Goal: Information Seeking & Learning: Learn about a topic

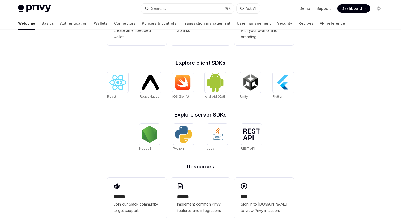
scroll to position [192, 0]
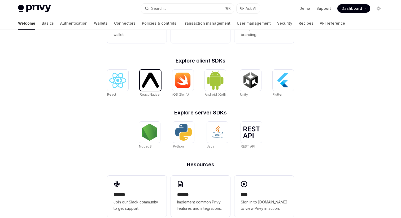
click at [151, 80] on img at bounding box center [150, 80] width 17 height 15
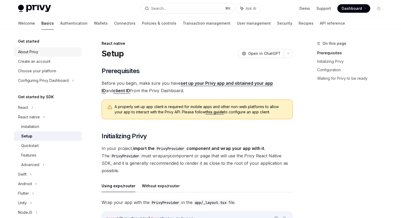
click at [30, 51] on div "About Privy" at bounding box center [28, 52] width 20 height 6
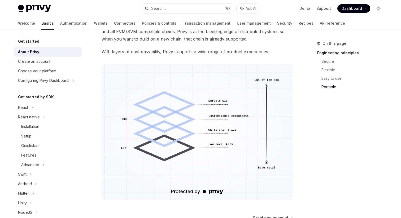
scroll to position [475, 0]
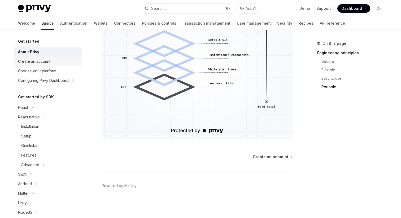
click at [37, 61] on div "Create an account" at bounding box center [34, 61] width 32 height 6
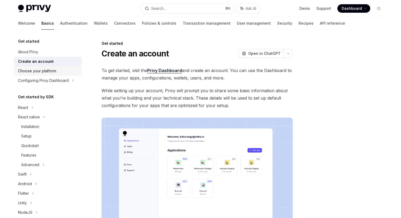
click at [49, 70] on div "Choose your platform" at bounding box center [37, 71] width 38 height 6
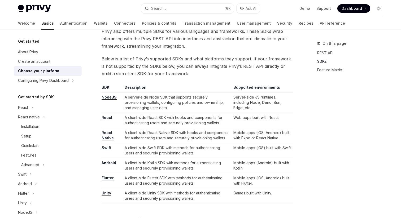
scroll to position [289, 0]
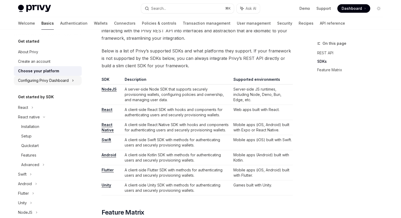
click at [48, 80] on div "Configuring Privy Dashboard" at bounding box center [43, 80] width 51 height 6
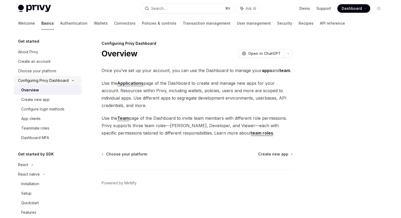
click at [42, 79] on div "Configuring Privy Dashboard" at bounding box center [43, 80] width 51 height 6
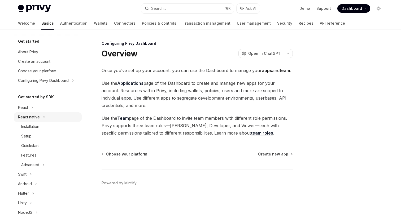
click at [31, 113] on div "React native" at bounding box center [48, 117] width 68 height 10
click at [32, 115] on div "React native" at bounding box center [29, 117] width 22 height 6
type textarea "*"
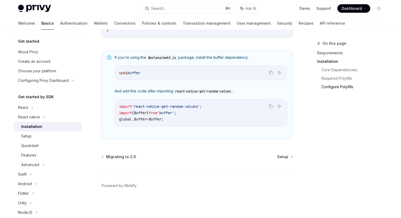
scroll to position [388, 0]
